Goal: Task Accomplishment & Management: Manage account settings

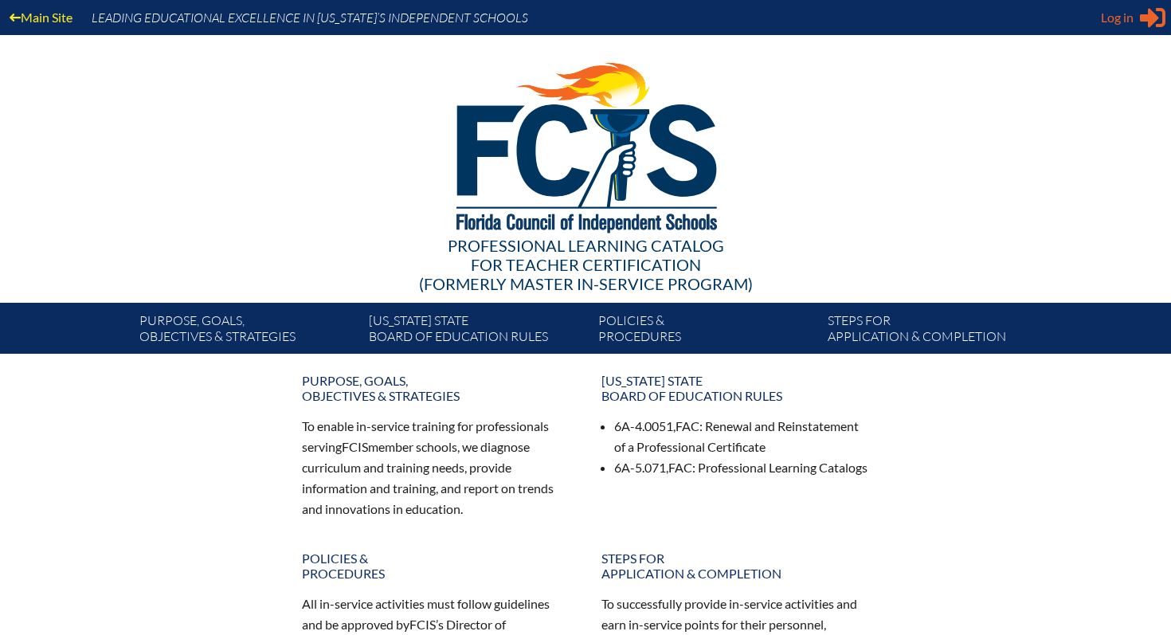
type input "[EMAIL_ADDRESS][DOMAIN_NAME]"
click at [1125, 18] on span "Log in" at bounding box center [1117, 17] width 33 height 19
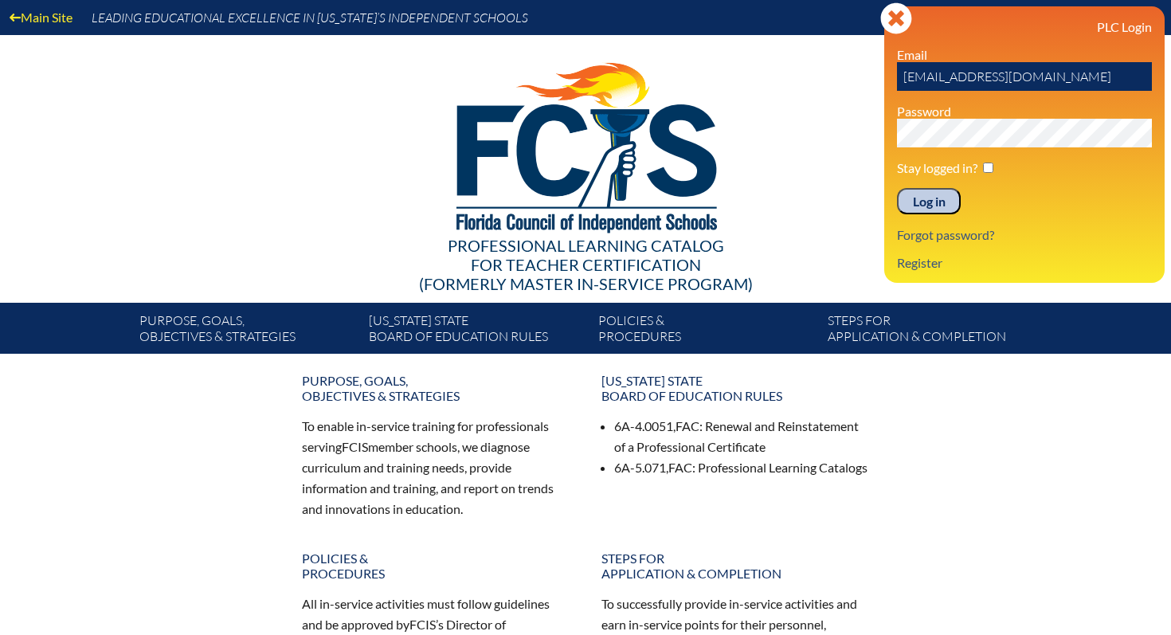
click at [925, 198] on input "Log in" at bounding box center [929, 201] width 64 height 27
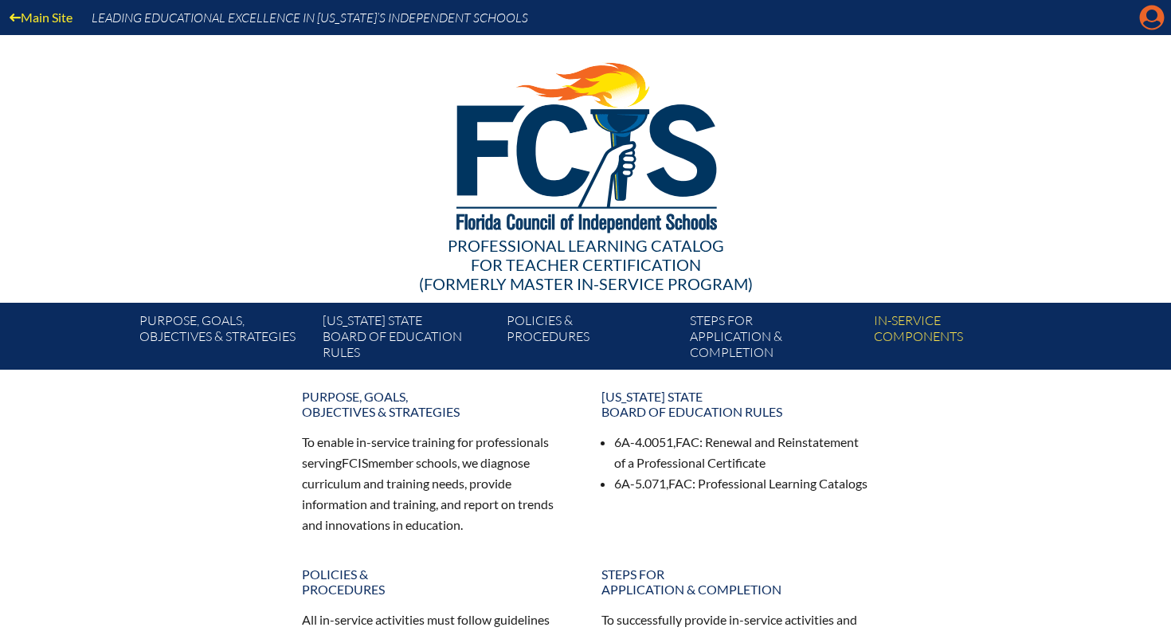
click at [1150, 18] on icon "Manage account" at bounding box center [1151, 17] width 25 height 25
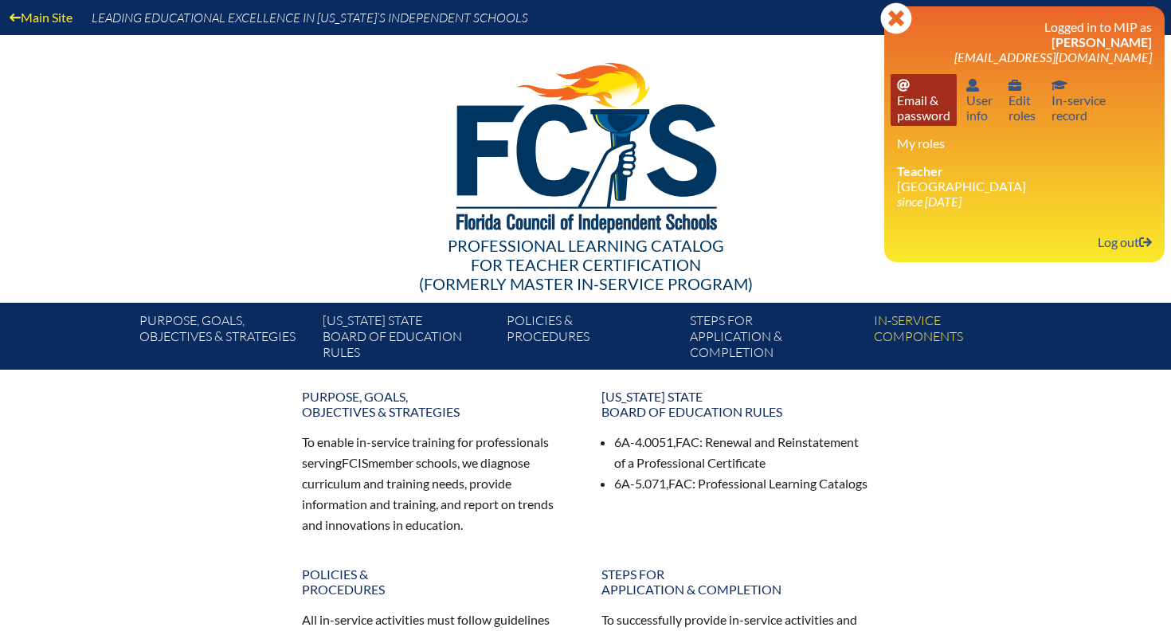
click at [924, 103] on link "Email password Email & password" at bounding box center [923, 100] width 66 height 52
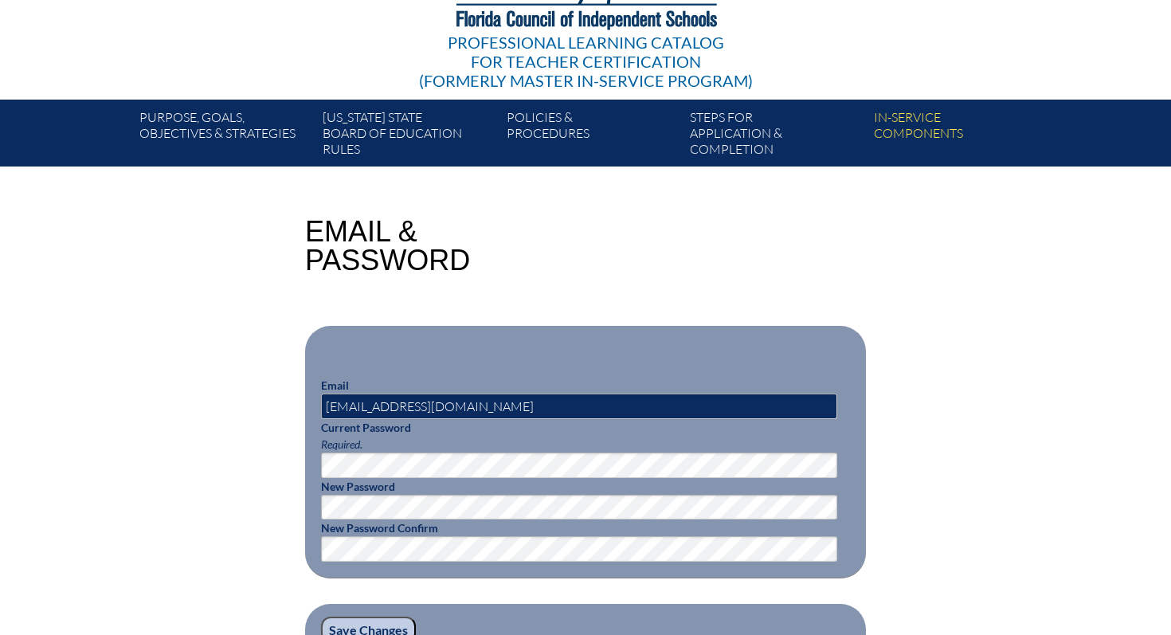
scroll to position [240, 0]
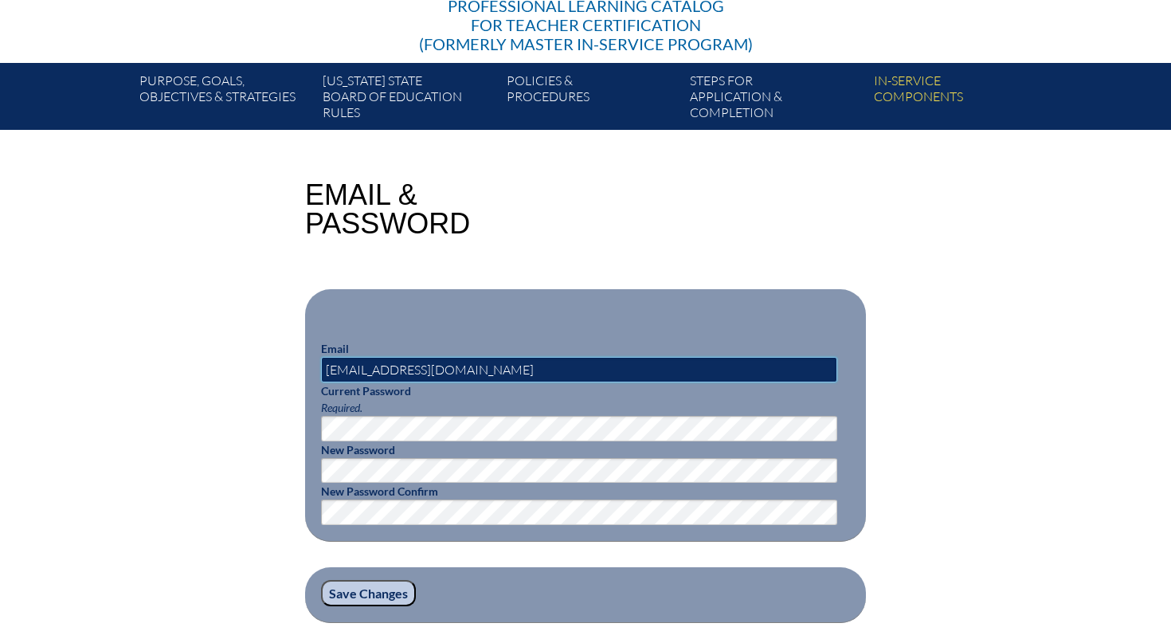
click at [389, 371] on input "sbray@lhps.org" at bounding box center [579, 369] width 516 height 25
type input "sbray@lhprep.org"
click at [348, 593] on input "Save Changes" at bounding box center [368, 593] width 95 height 27
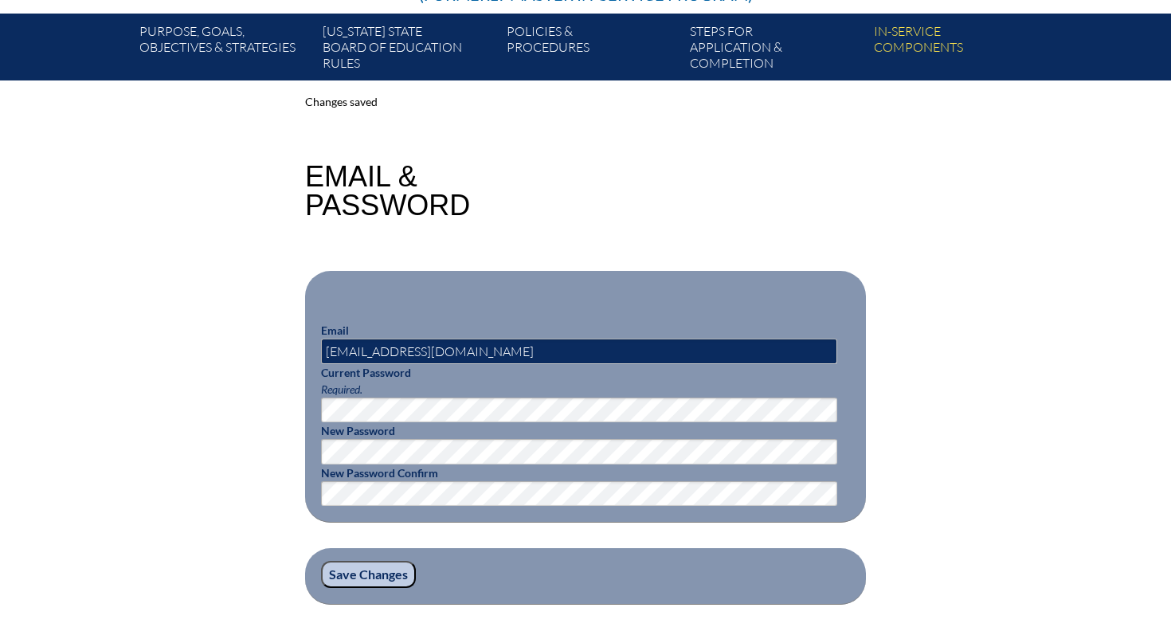
scroll to position [292, 0]
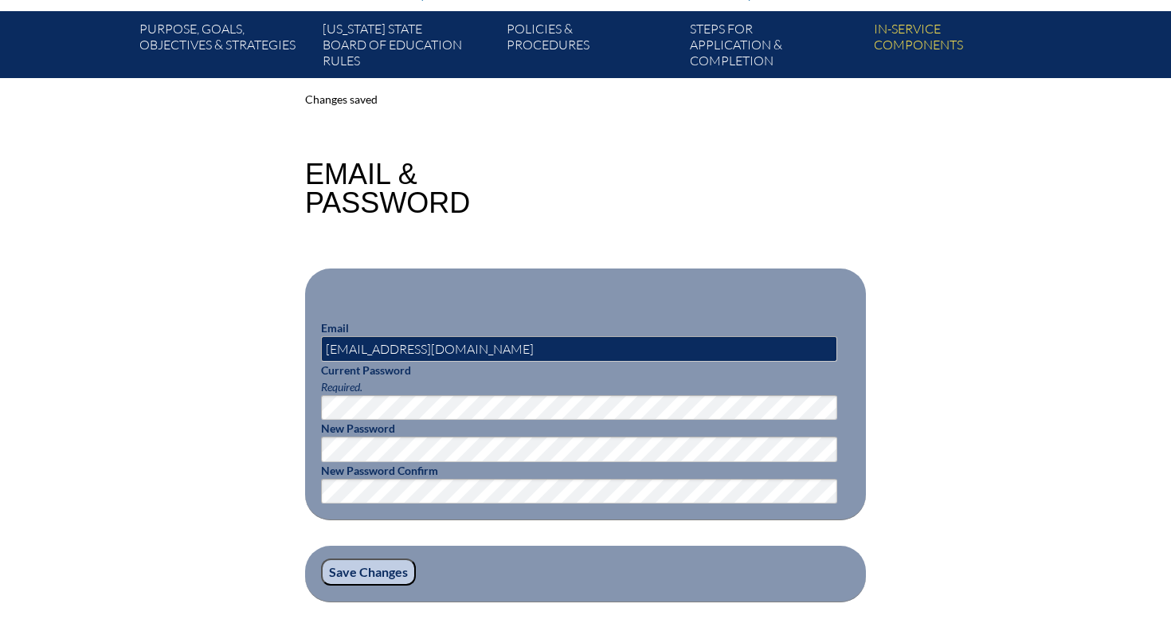
click at [252, 357] on div "Changes saved Email & Password Email sbray@lhprep.org Current Password Required…" at bounding box center [585, 346] width 895 height 511
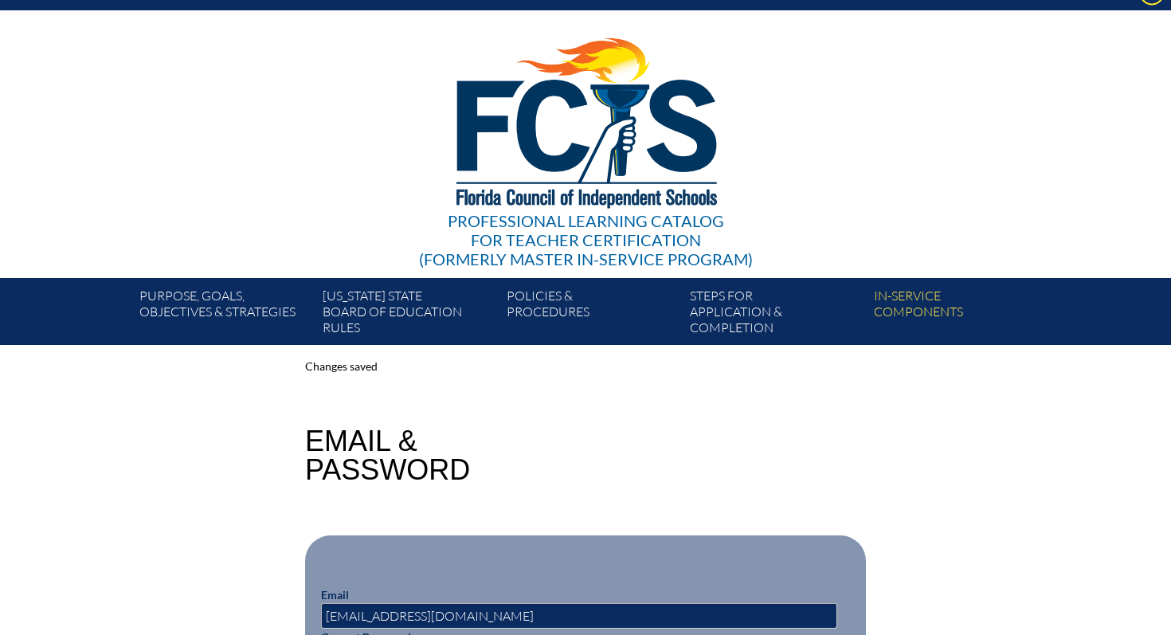
scroll to position [0, 0]
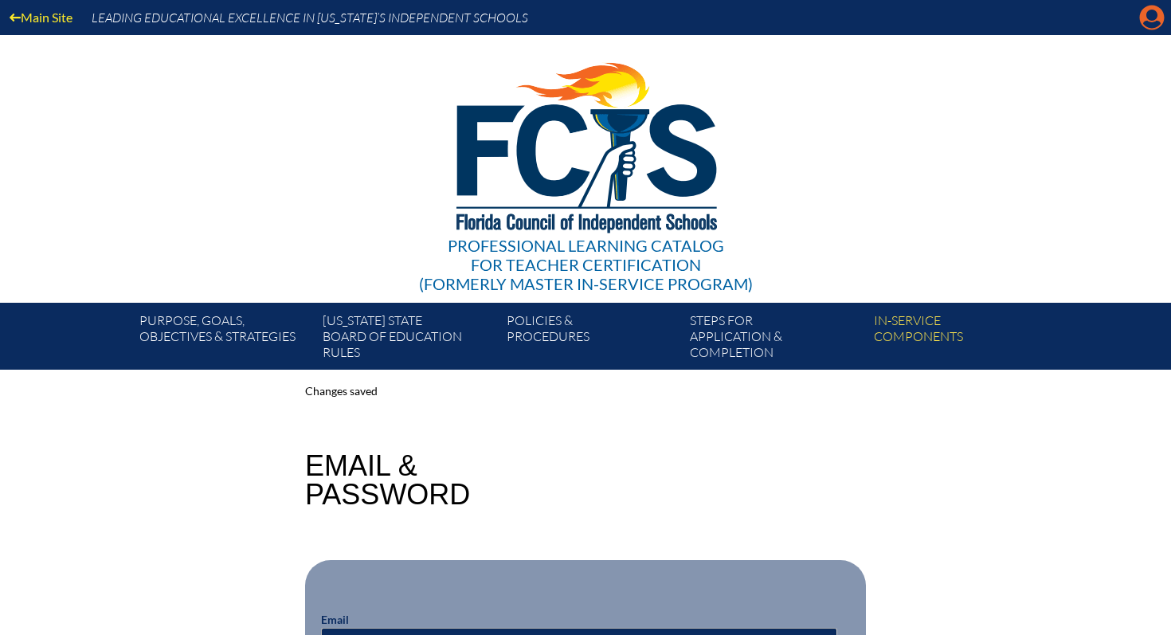
click at [1141, 18] on icon at bounding box center [1152, 18] width 25 height 25
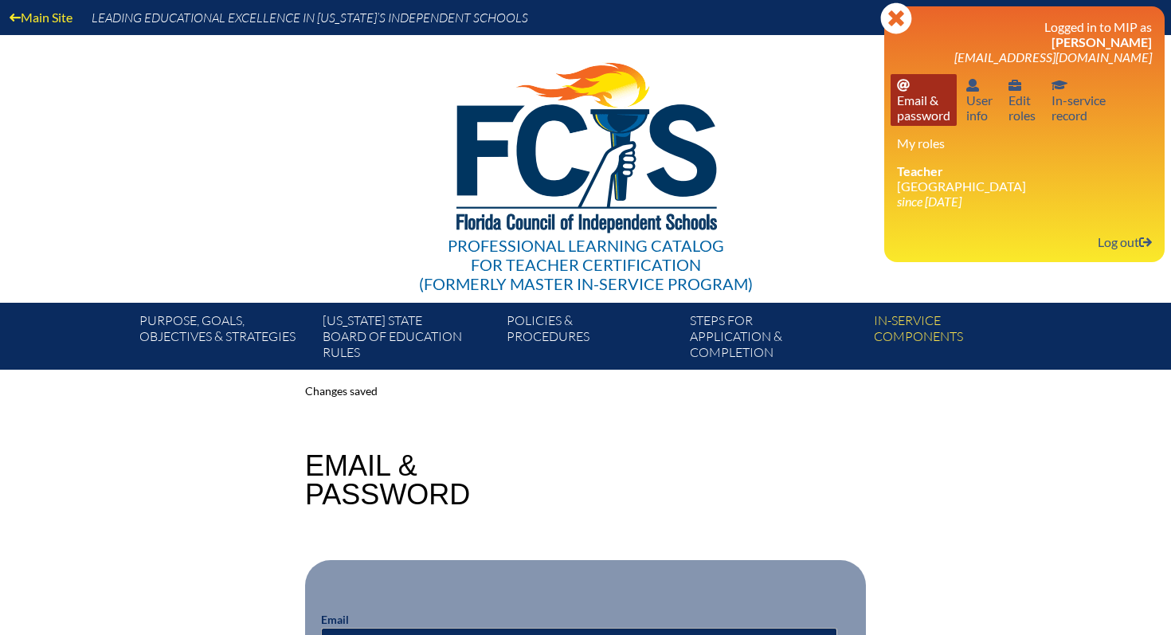
click at [917, 96] on link "Email password Email & password" at bounding box center [923, 100] width 66 height 52
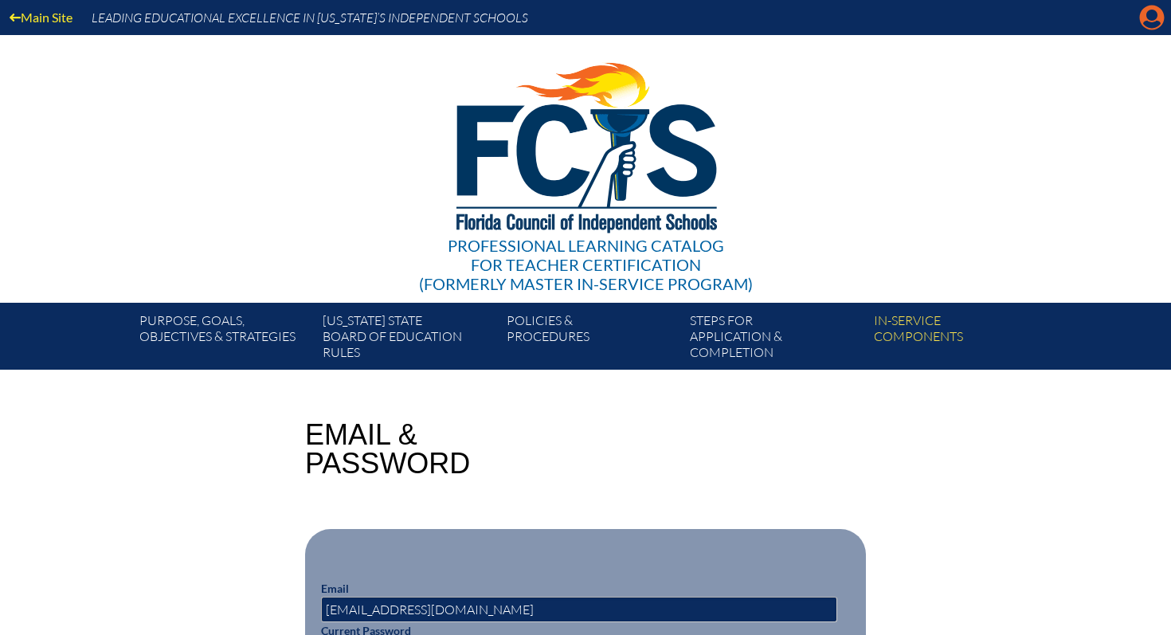
click at [1145, 23] on icon "Manage account" at bounding box center [1151, 17] width 25 height 25
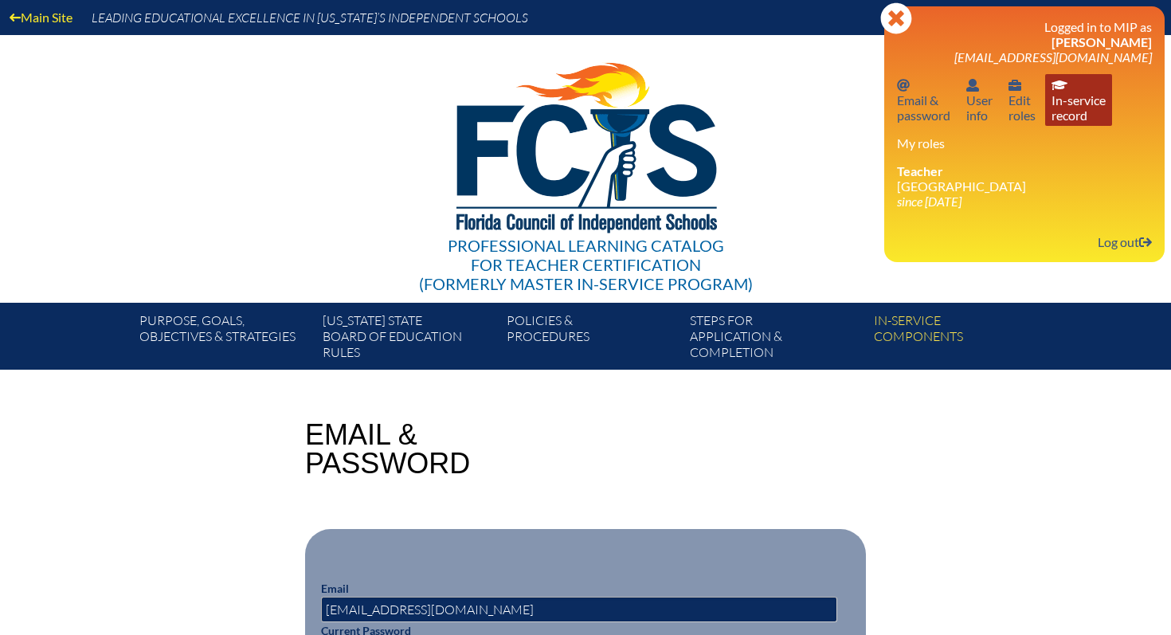
click at [1074, 106] on link "In-service record In-service record" at bounding box center [1078, 100] width 67 height 52
